Goal: Information Seeking & Learning: Learn about a topic

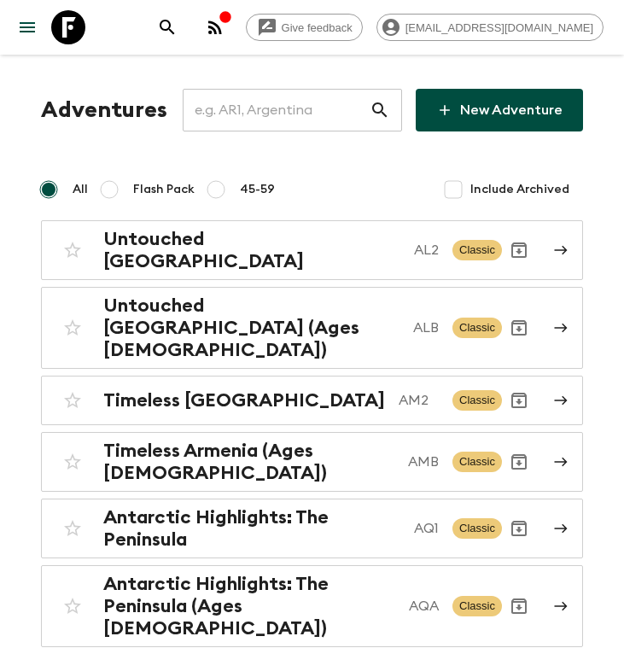
click at [306, 123] on input "text" at bounding box center [276, 110] width 187 height 48
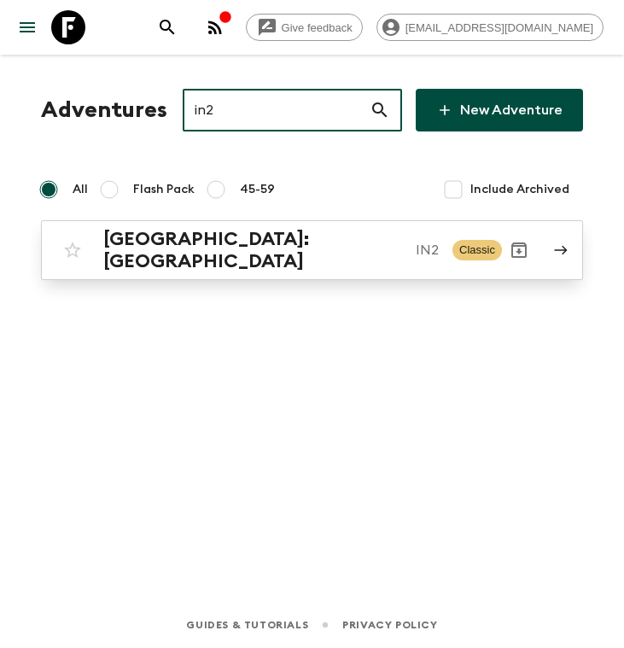
type input "in2"
click at [275, 249] on div "[GEOGRAPHIC_DATA]: [GEOGRAPHIC_DATA] IN2" at bounding box center [271, 250] width 336 height 44
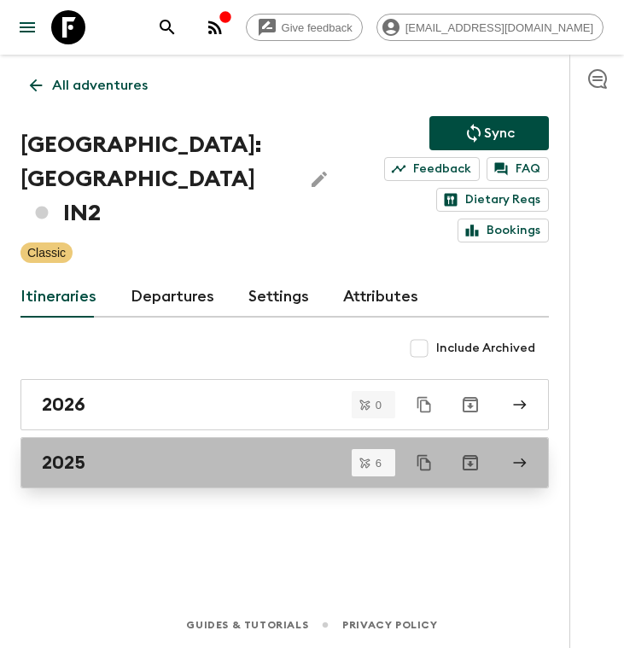
click at [122, 452] on div "2025" at bounding box center [268, 463] width 453 height 22
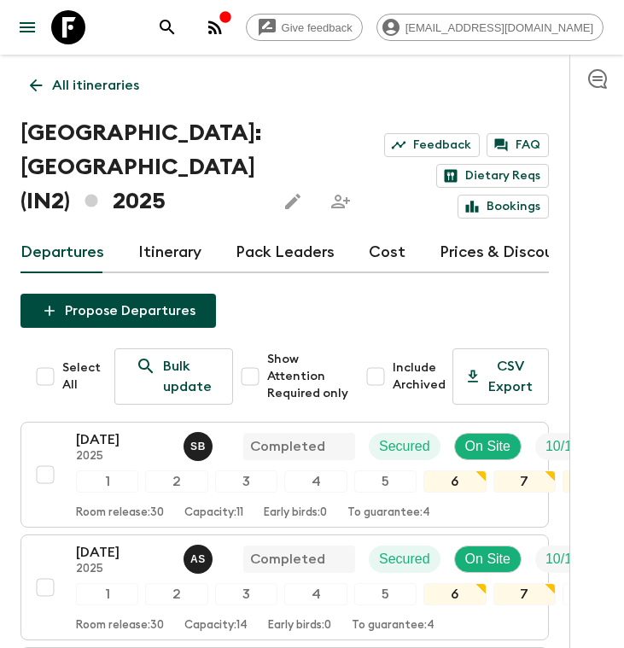
click at [166, 248] on link "Itinerary" at bounding box center [169, 252] width 63 height 41
